Goal: Complete application form: Complete application form

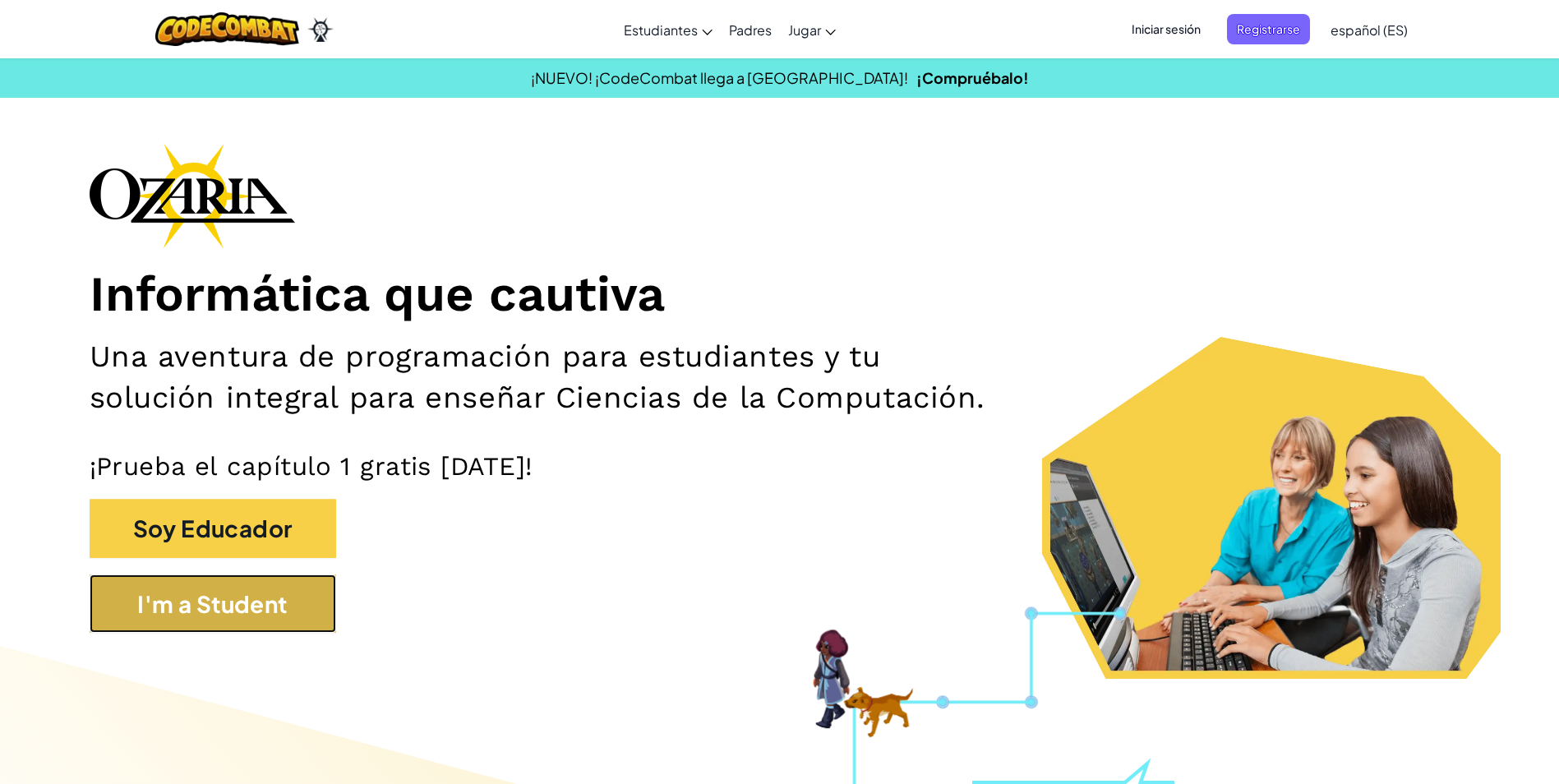
drag, startPoint x: 281, startPoint y: 602, endPoint x: 281, endPoint y: 614, distance: 12.0
click at [281, 614] on button "I'm a Student" at bounding box center [212, 604] width 246 height 59
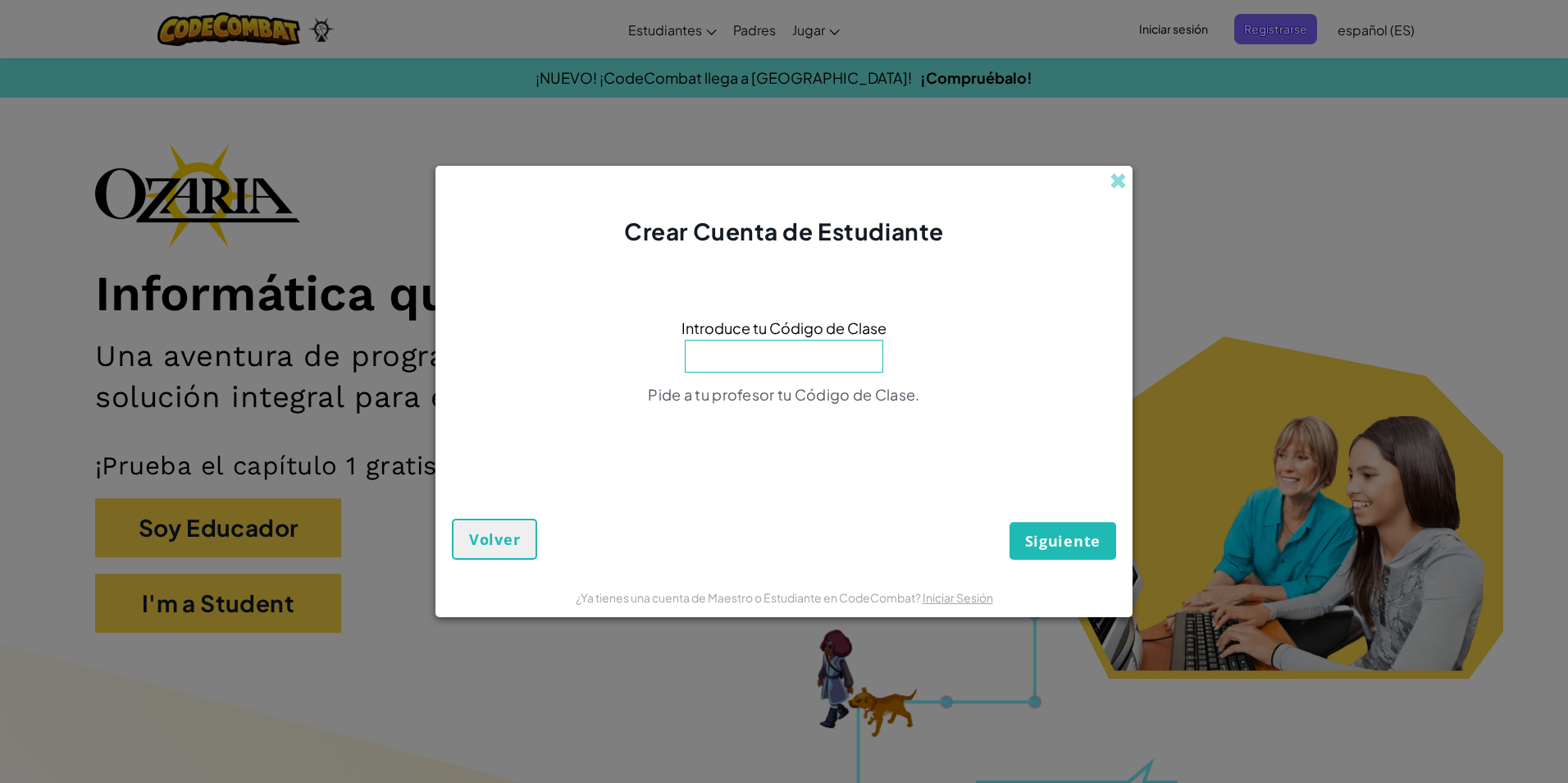
click at [797, 362] on input at bounding box center [784, 356] width 198 height 33
click at [505, 540] on span "Volver" at bounding box center [494, 539] width 51 height 20
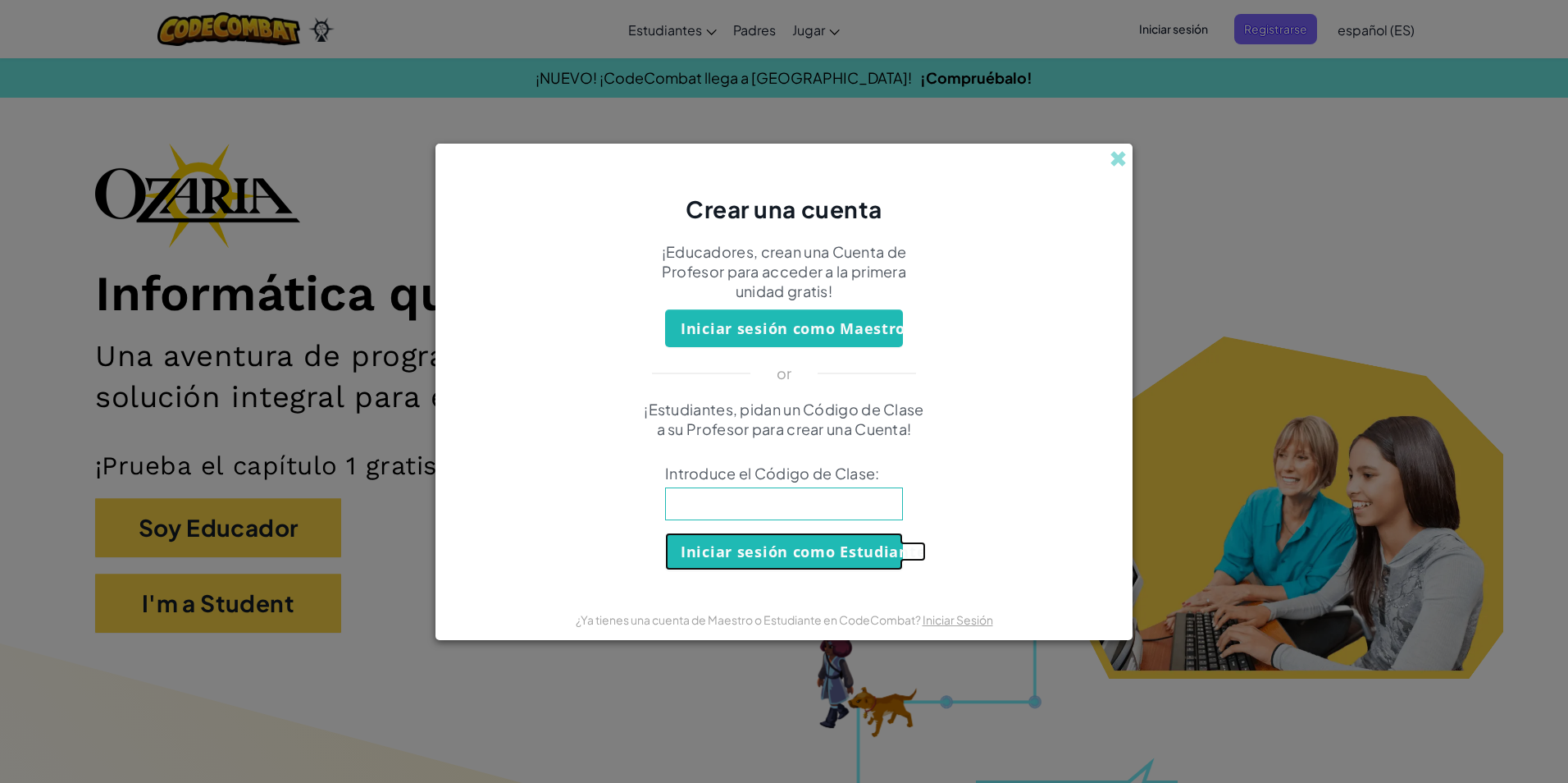
click at [739, 545] on button "Iniciar sesión como Estudiante" at bounding box center [784, 550] width 238 height 37
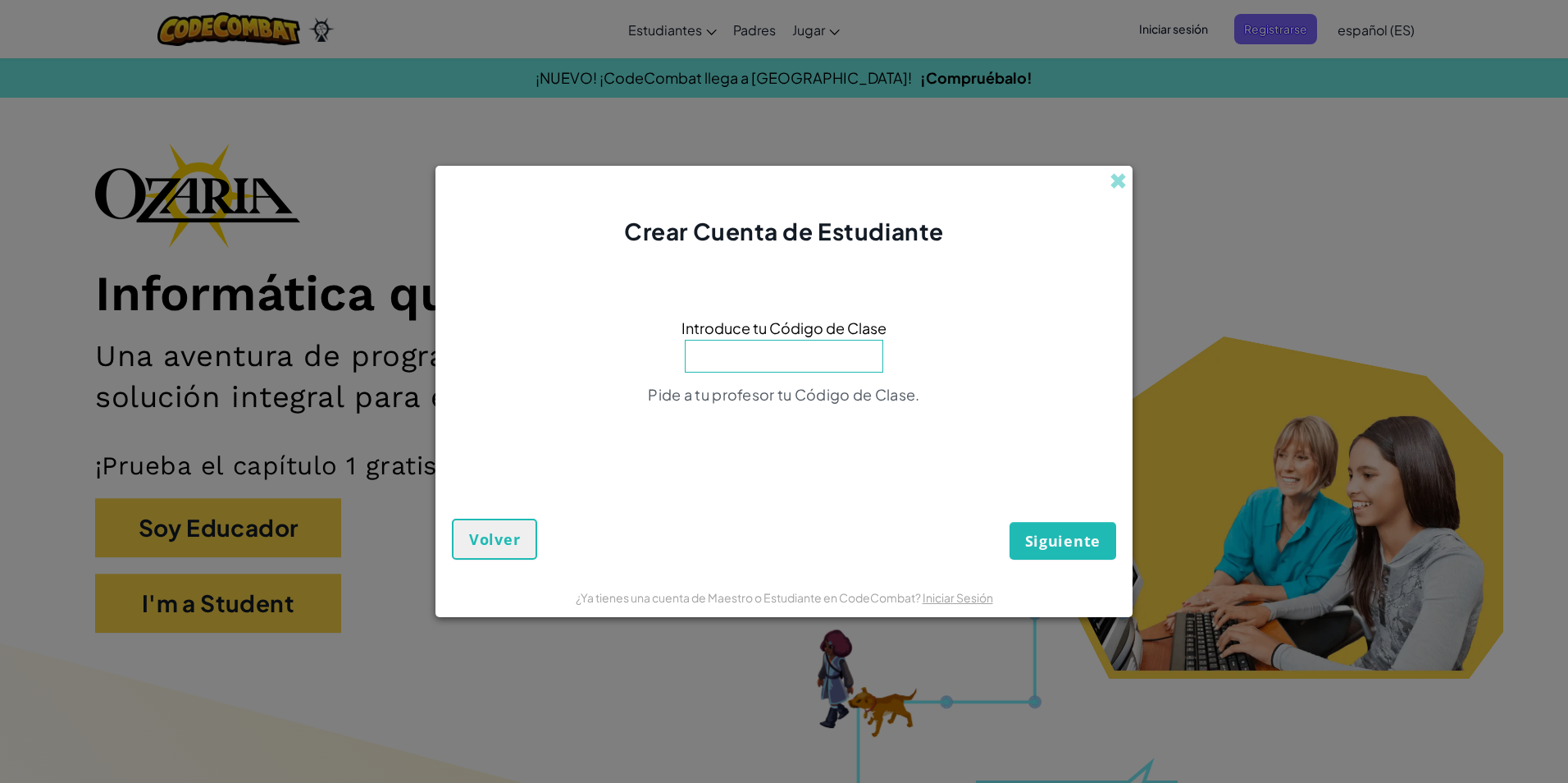
click at [766, 358] on input at bounding box center [784, 356] width 198 height 33
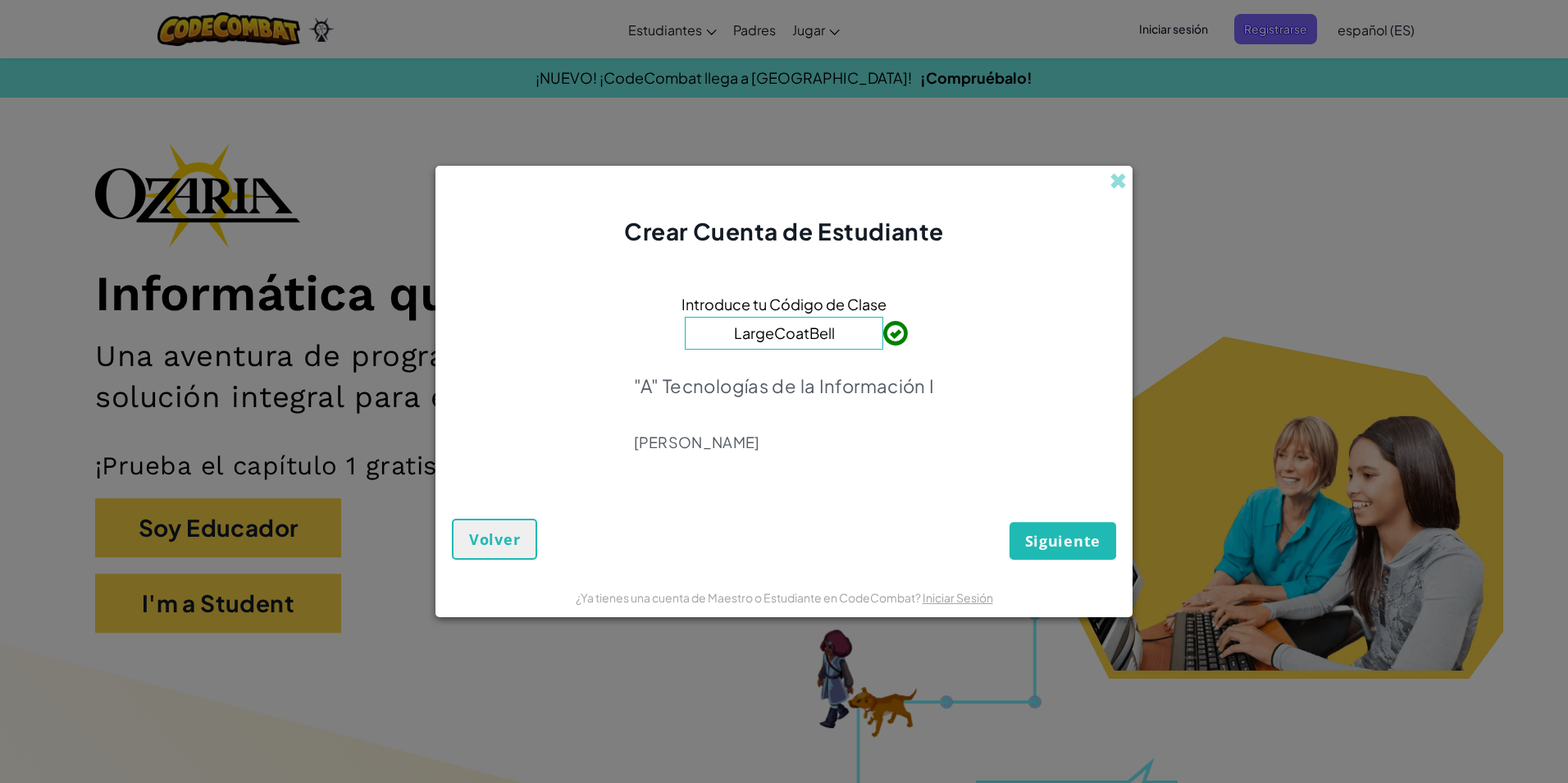
type input "LargeCoatBell"
click at [1049, 545] on span "Siguiente" at bounding box center [1062, 540] width 76 height 20
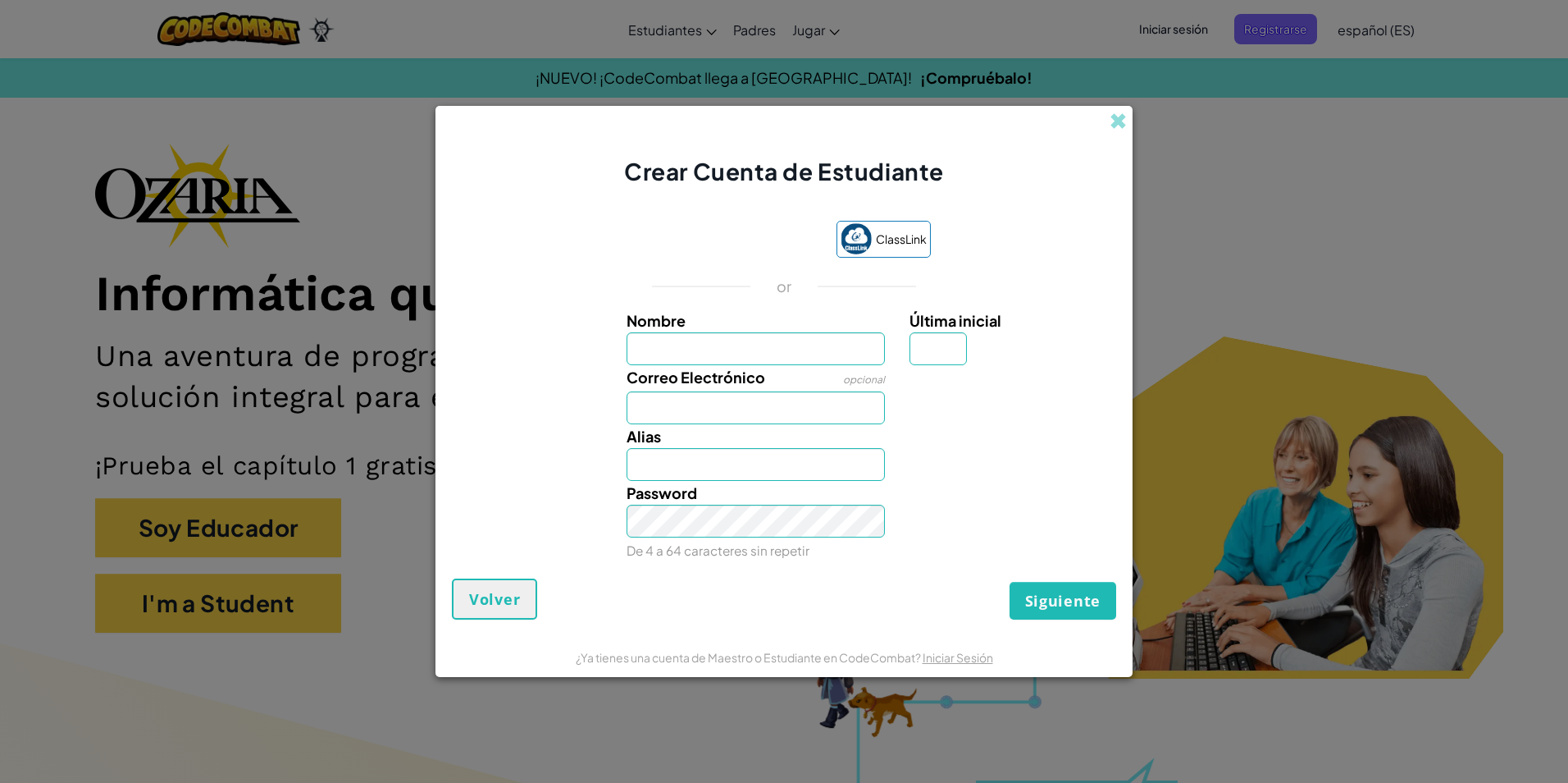
type input "l"
type input "Leslie Sofia"
click at [660, 410] on input "Correo Electrónico" at bounding box center [756, 408] width 259 height 33
click at [733, 347] on input "Leslie Sofia" at bounding box center [756, 348] width 259 height 33
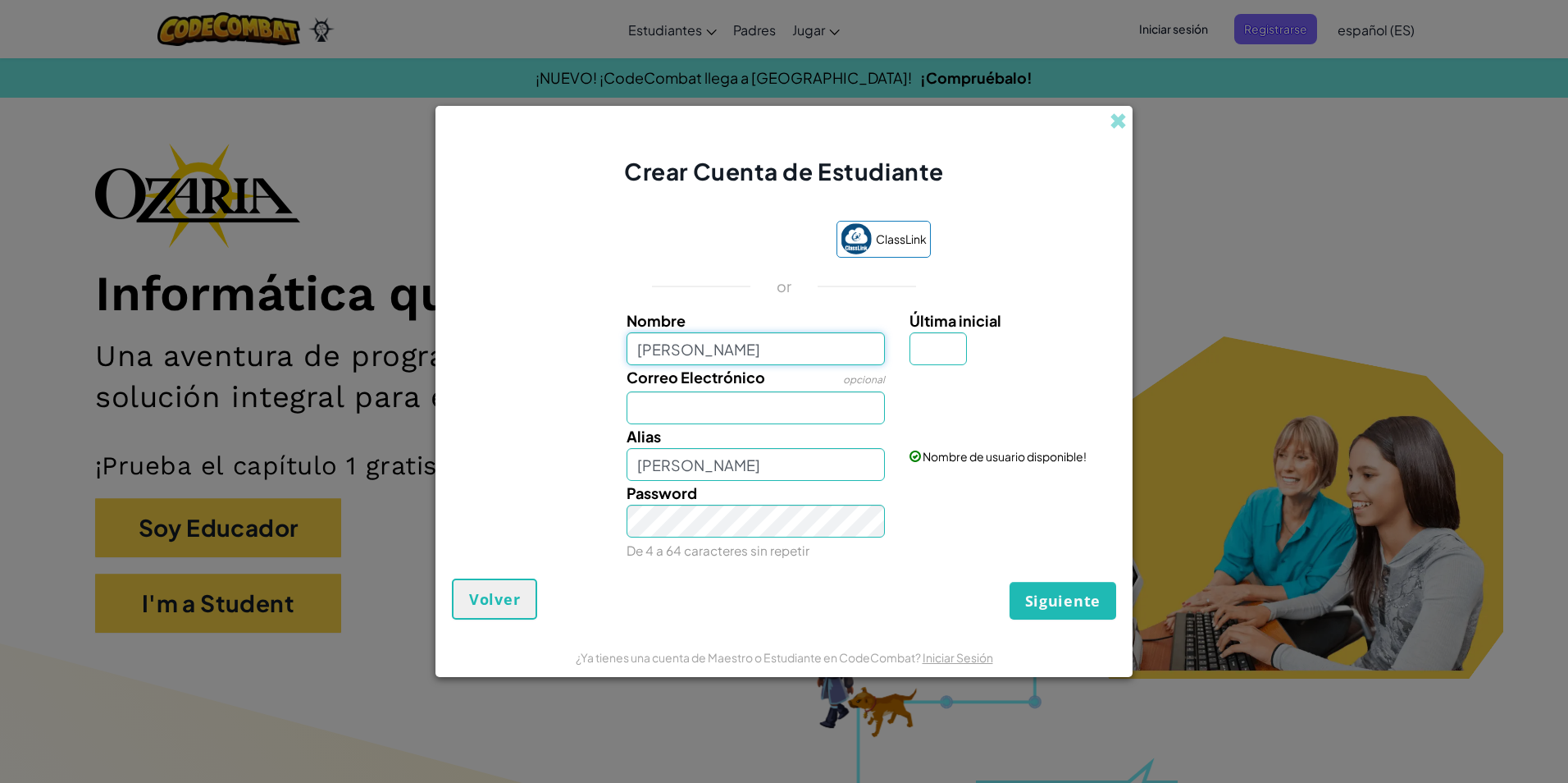
type input "Leslie Sofia Bustamante"
click at [927, 358] on input "Última inicial" at bounding box center [938, 348] width 57 height 33
type input "H"
type input "Leslie Sofia Bustamante H"
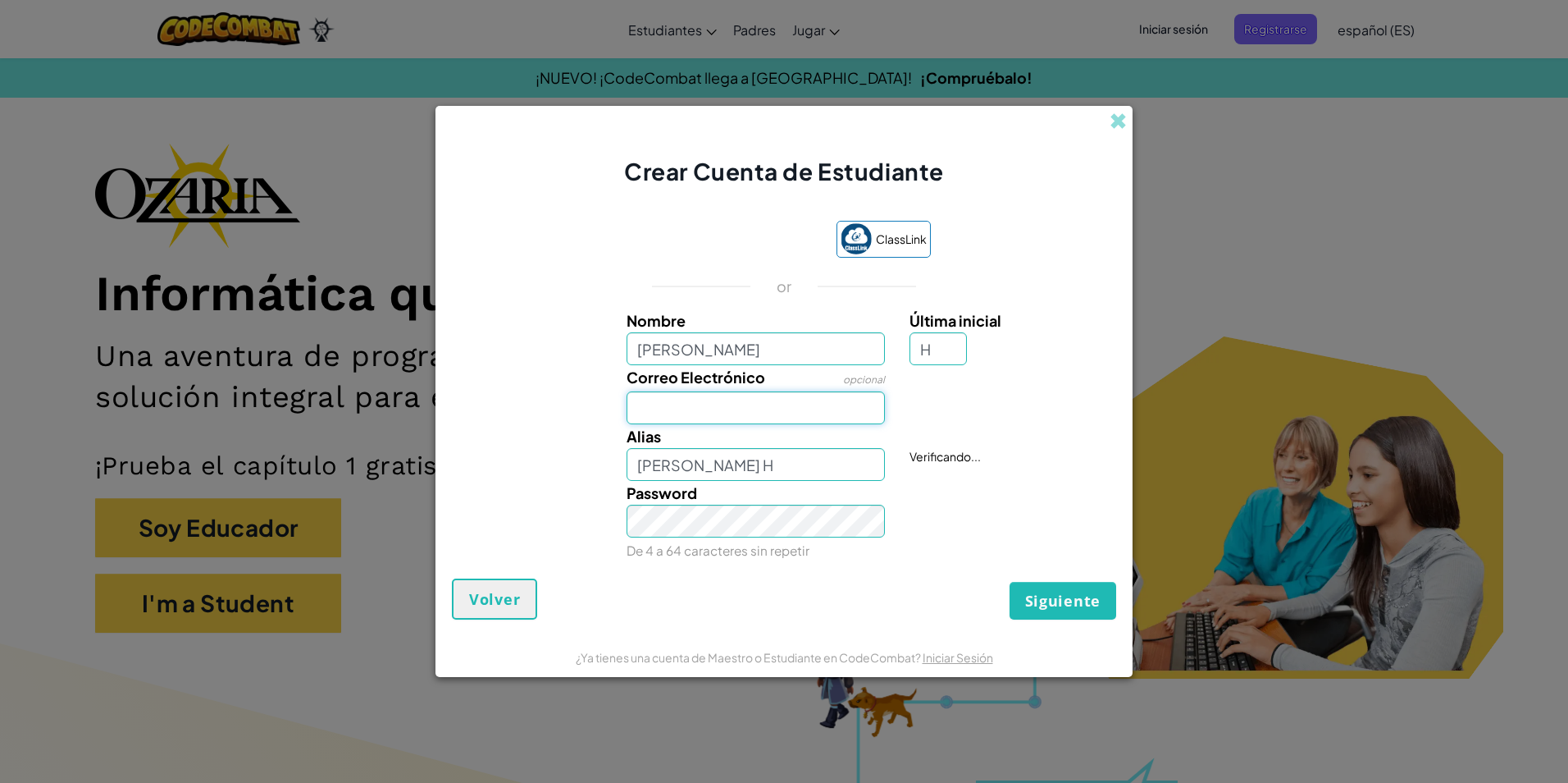
click at [800, 405] on input "Correo Electrónico" at bounding box center [756, 408] width 259 height 33
type input "Al07132883"
click at [825, 346] on input "Leslie Sofia Bustamante" at bounding box center [756, 348] width 259 height 33
type input "Leslie Sofia Bustamante RTE"
type input "Leslie Sofia Bustamante RTEH"
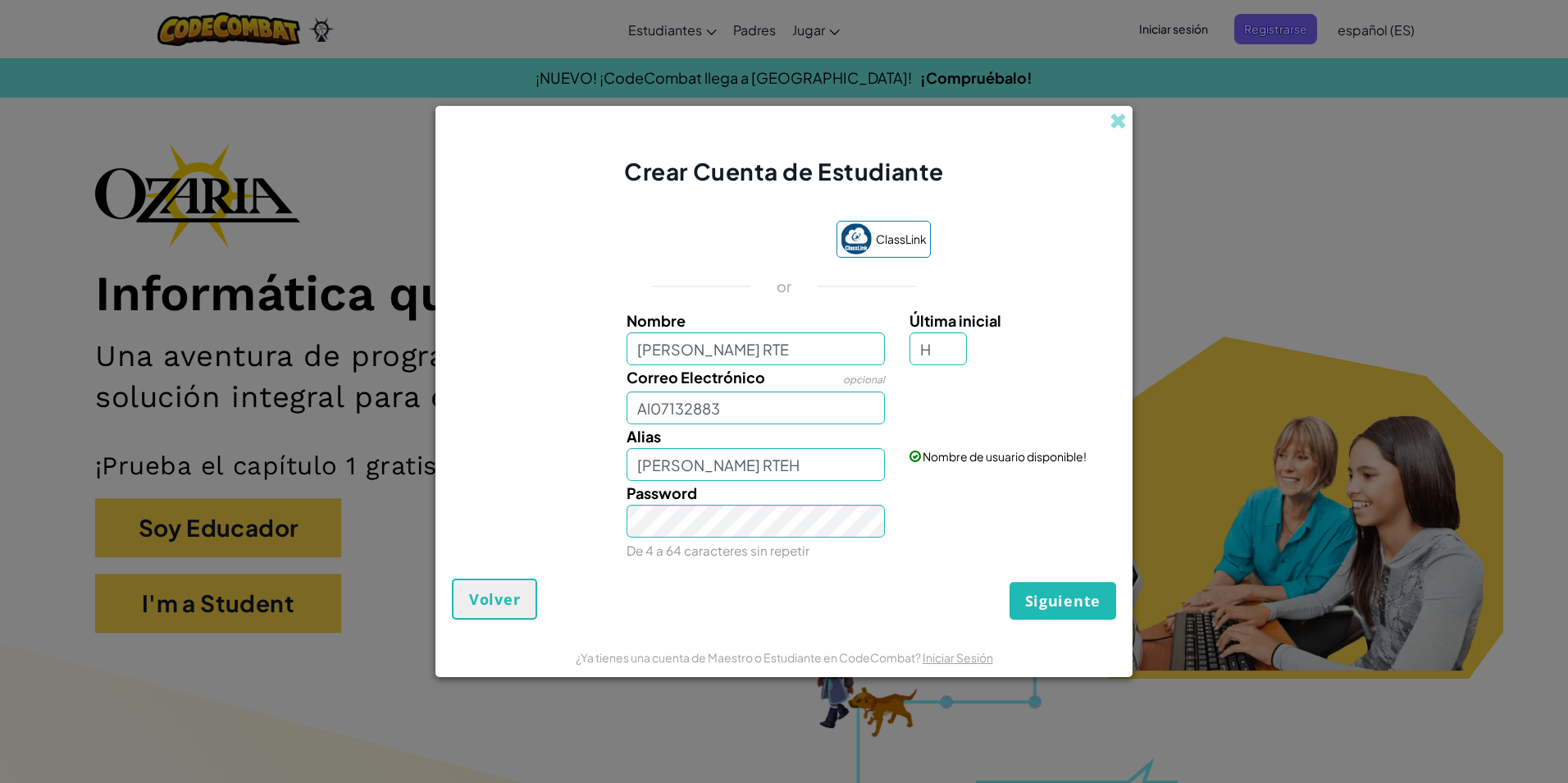
click at [794, 503] on div "Password De 4 a 64 caracteres sin repetir" at bounding box center [756, 521] width 284 height 81
click at [1093, 603] on span "Siguiente" at bounding box center [1062, 600] width 76 height 20
click at [730, 410] on input "Al07132883" at bounding box center [756, 408] width 259 height 33
type input "[EMAIL_ADDRESS][DOMAIN_NAME]"
click at [1058, 612] on button "Siguiente" at bounding box center [1062, 600] width 106 height 37
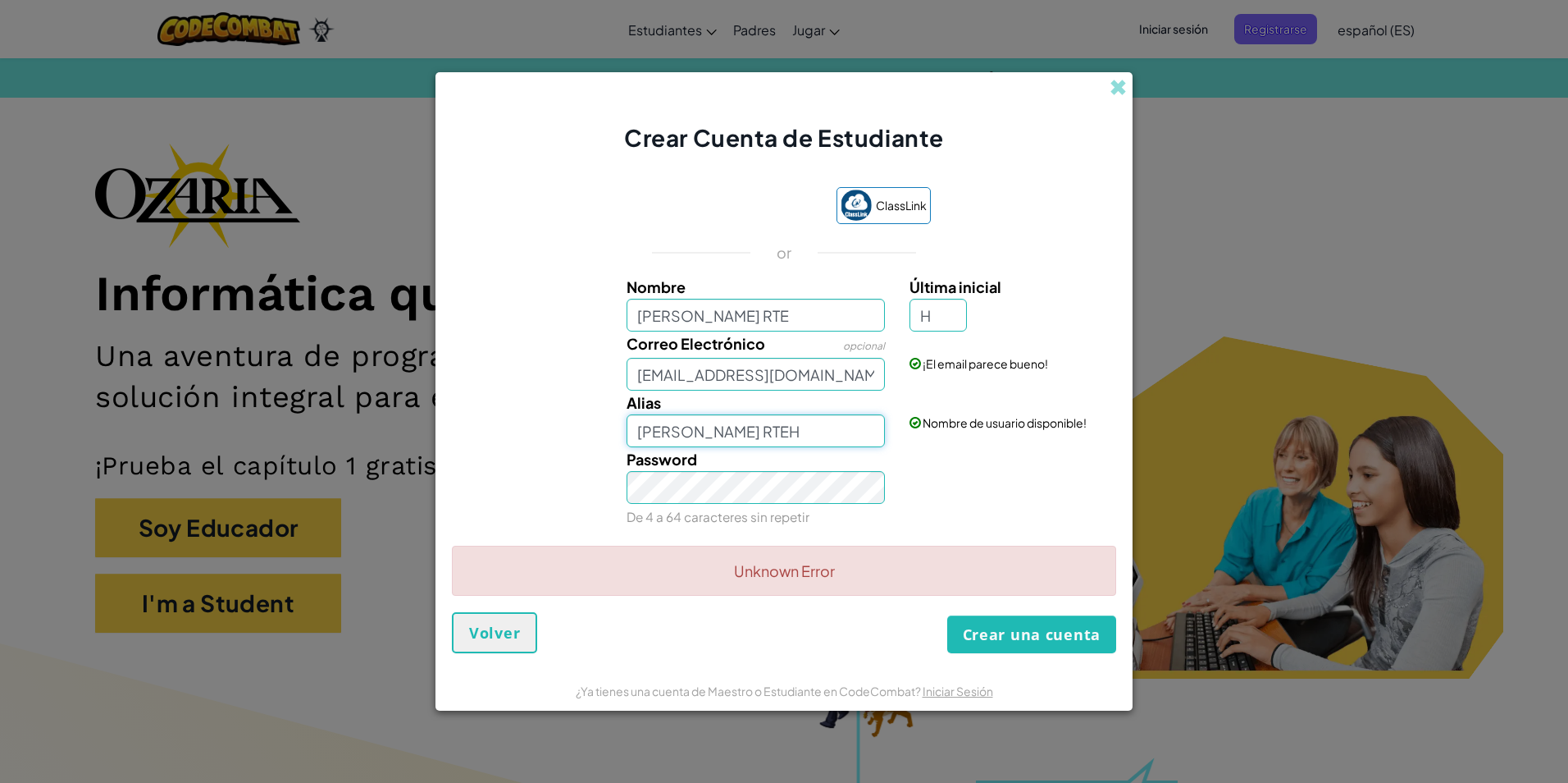
click at [849, 434] on input "Leslie Sofia Bustamante RTEH" at bounding box center [756, 431] width 259 height 33
type input "Leslie Sofia Bustamante"
click at [831, 307] on input "Leslie Sofia Bustamante RTE" at bounding box center [756, 315] width 259 height 33
type input "Leslie Sofia Bustamante"
type input "Leslie Sofia BustamanteH"
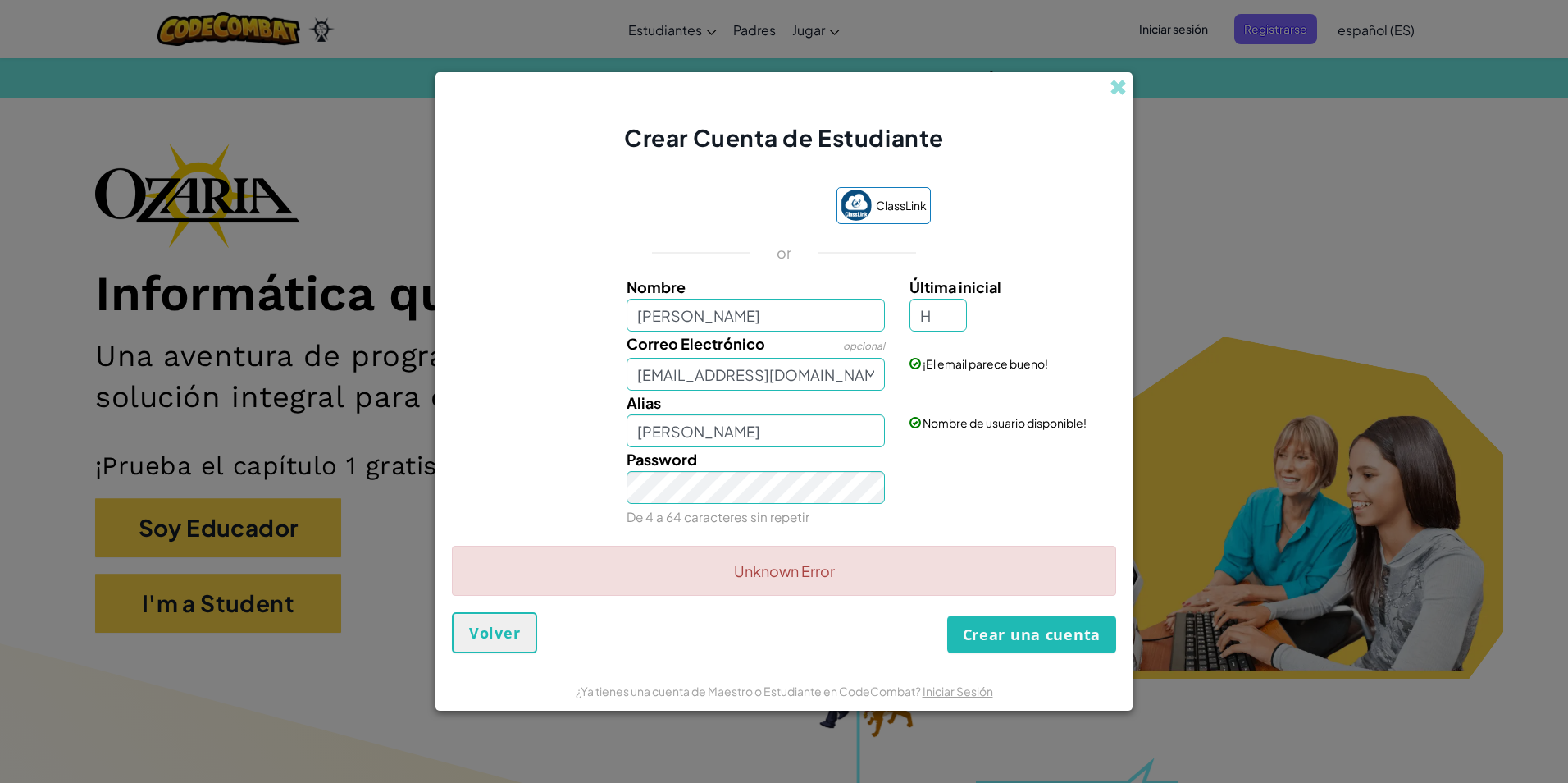
click at [1113, 238] on div "ClassLink or Nombre Leslie Sofia Bustamante Última inicial H Correo Electrónico…" at bounding box center [784, 358] width 664 height 375
click at [1029, 632] on button "Crear una cuenta" at bounding box center [1031, 634] width 169 height 37
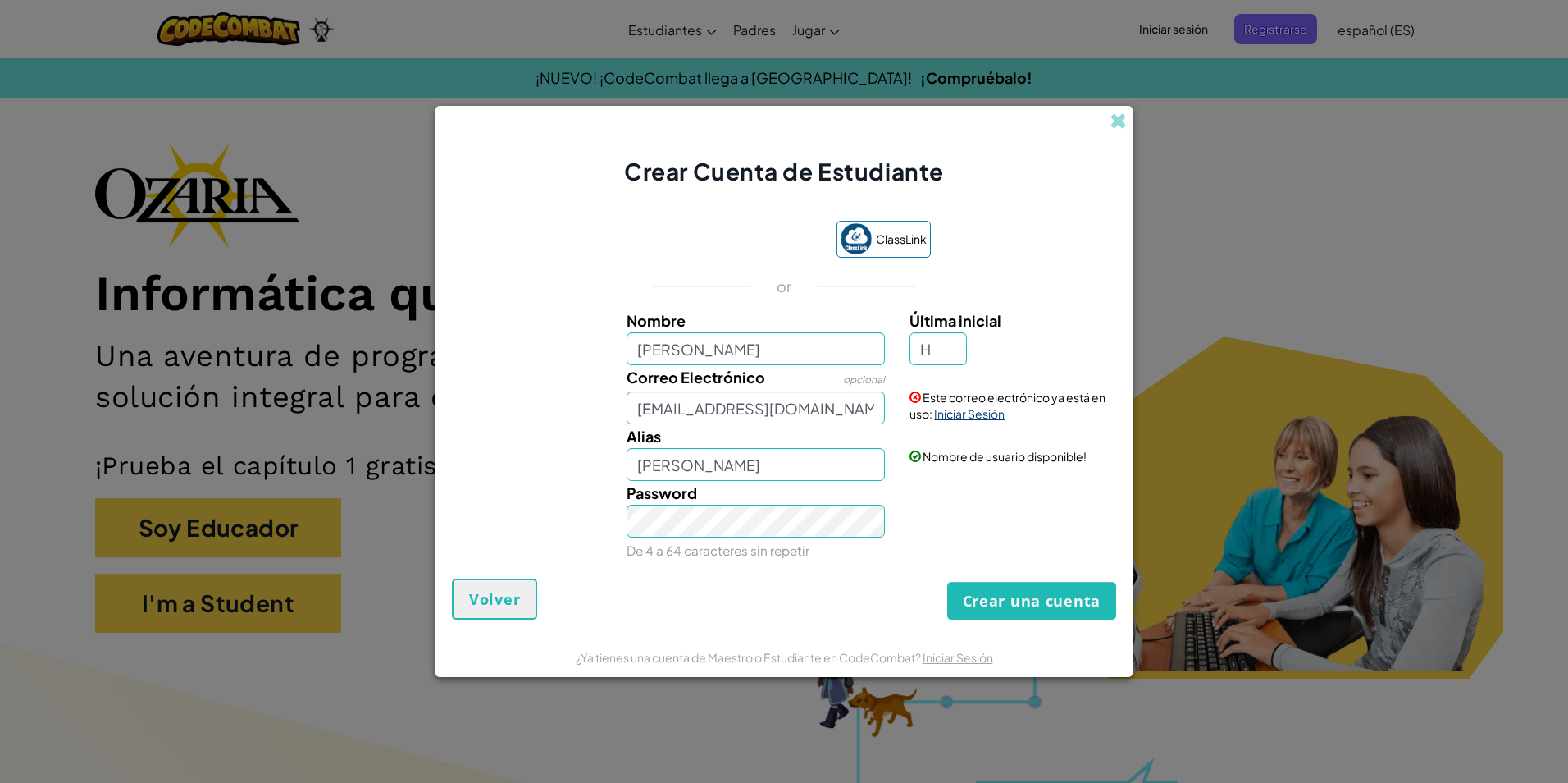
click at [971, 413] on link "Iniciar Sesión" at bounding box center [969, 413] width 71 height 14
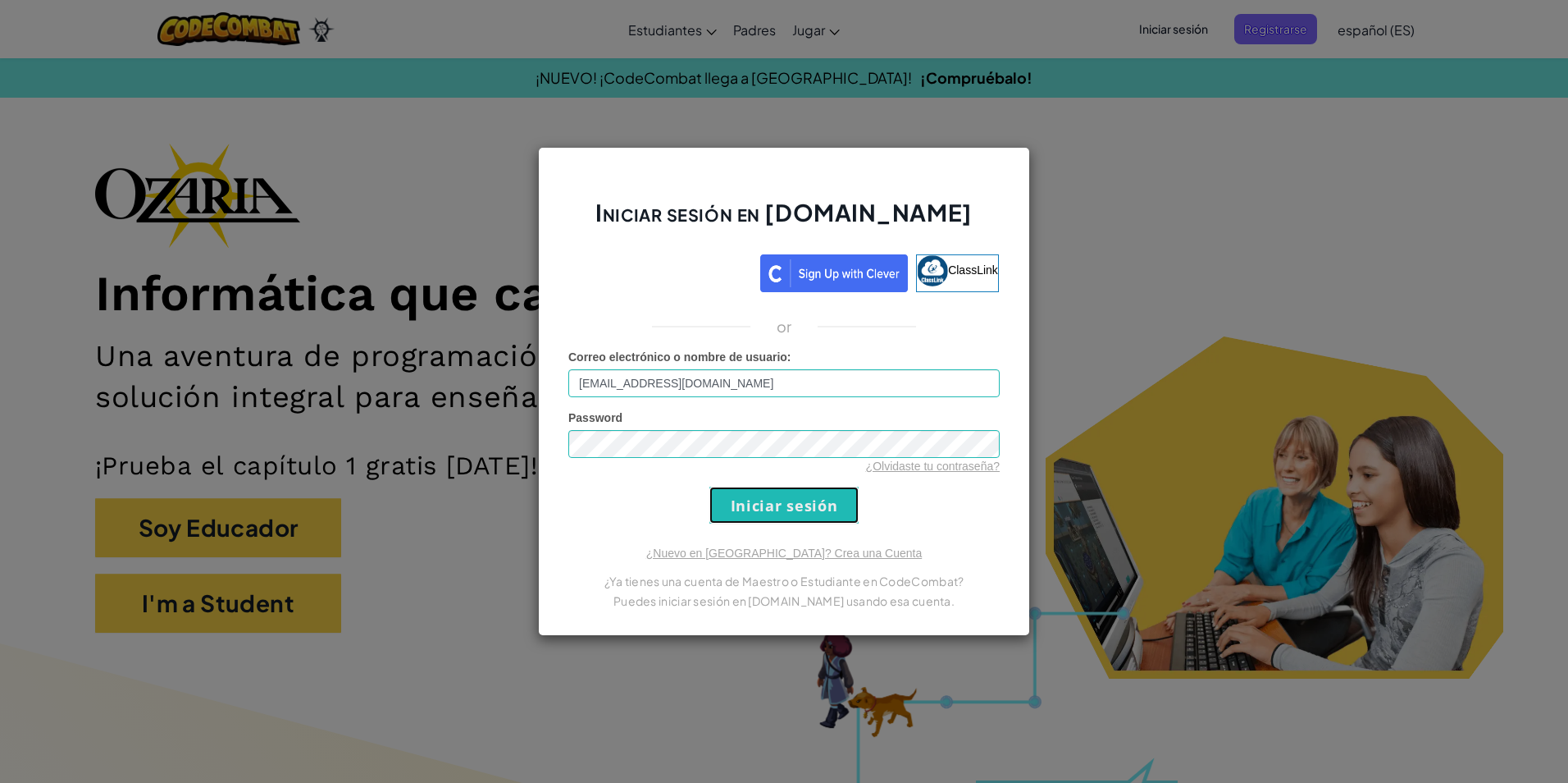
click at [792, 502] on input "Iniciar sesión" at bounding box center [784, 504] width 149 height 37
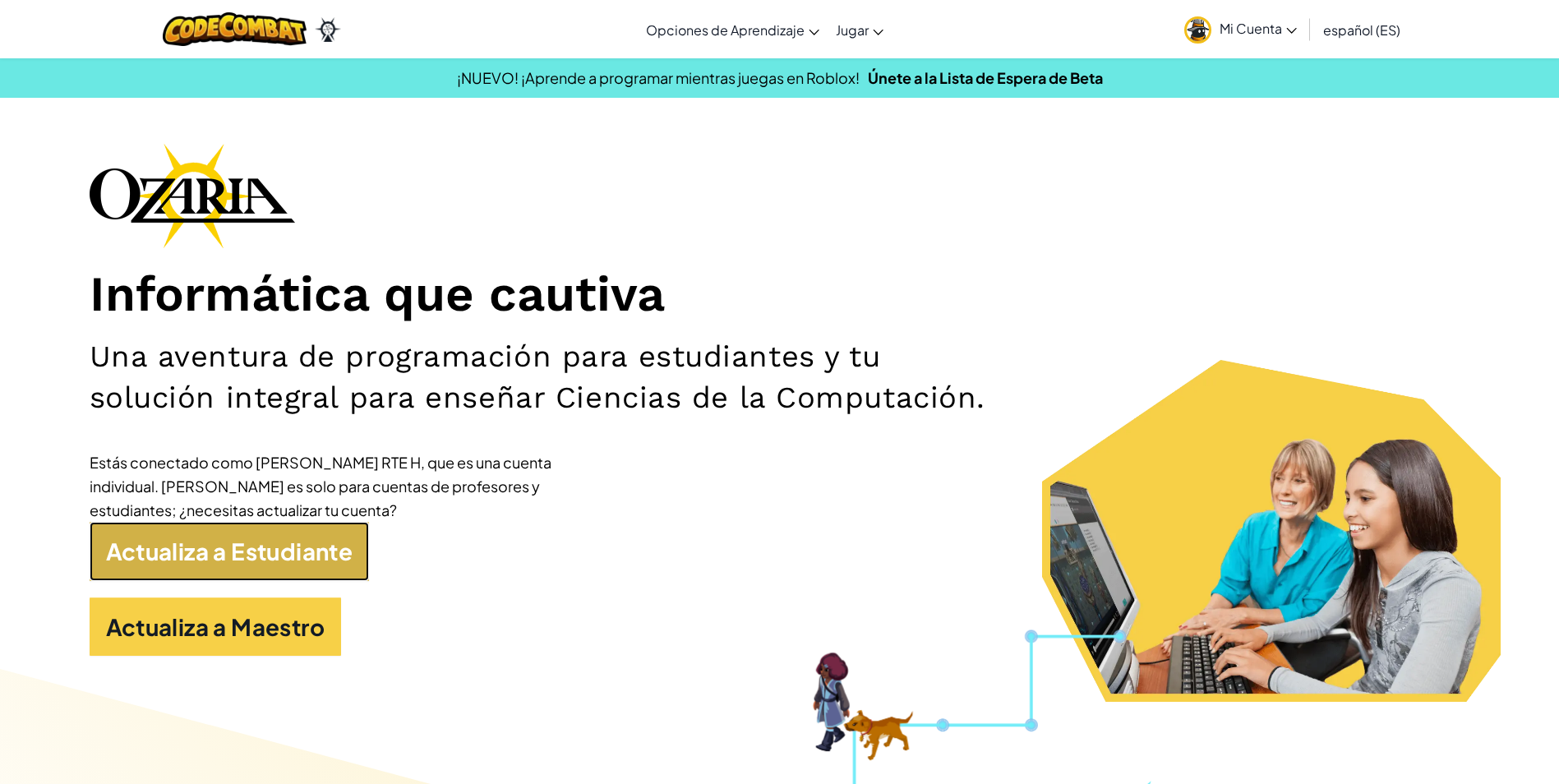
click at [274, 557] on link "Actualiza a Estudiante" at bounding box center [229, 551] width 280 height 59
